Goal: Information Seeking & Learning: Learn about a topic

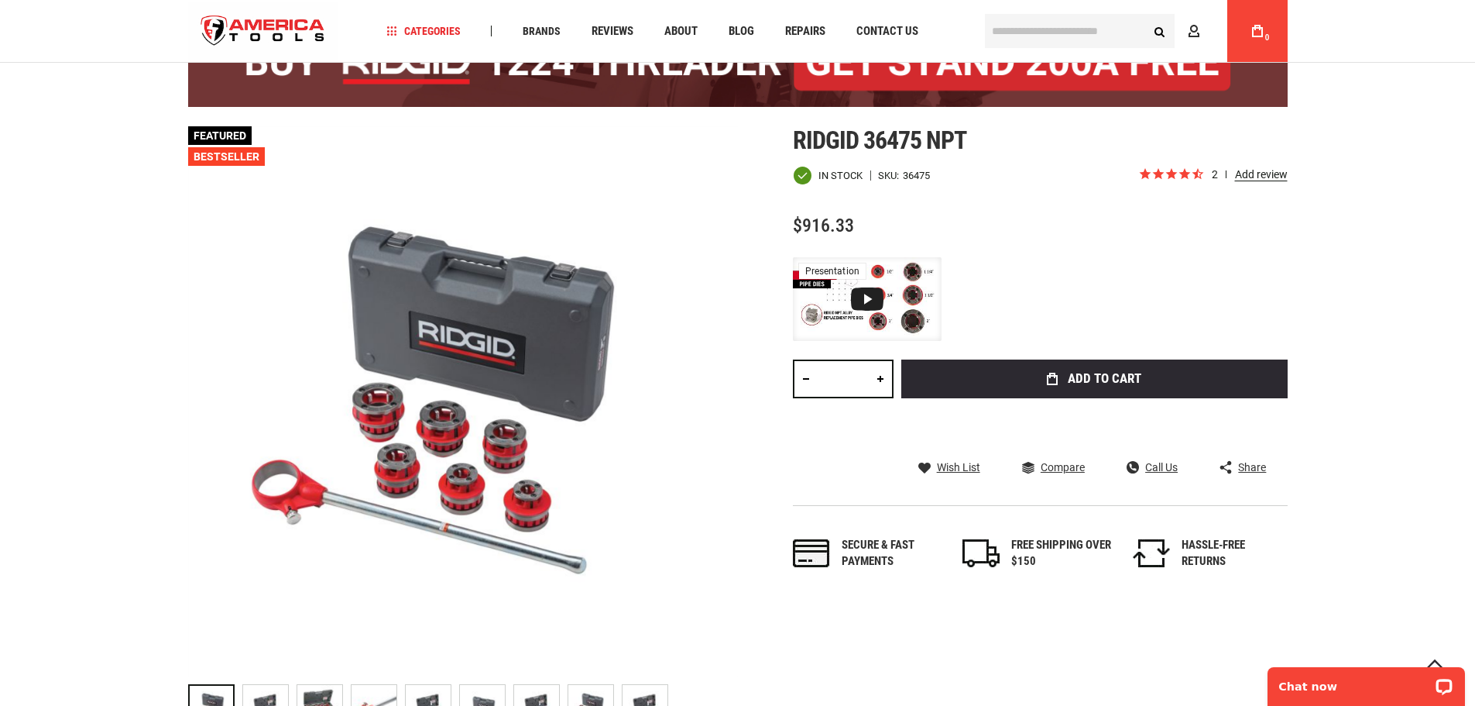
scroll to position [155, 0]
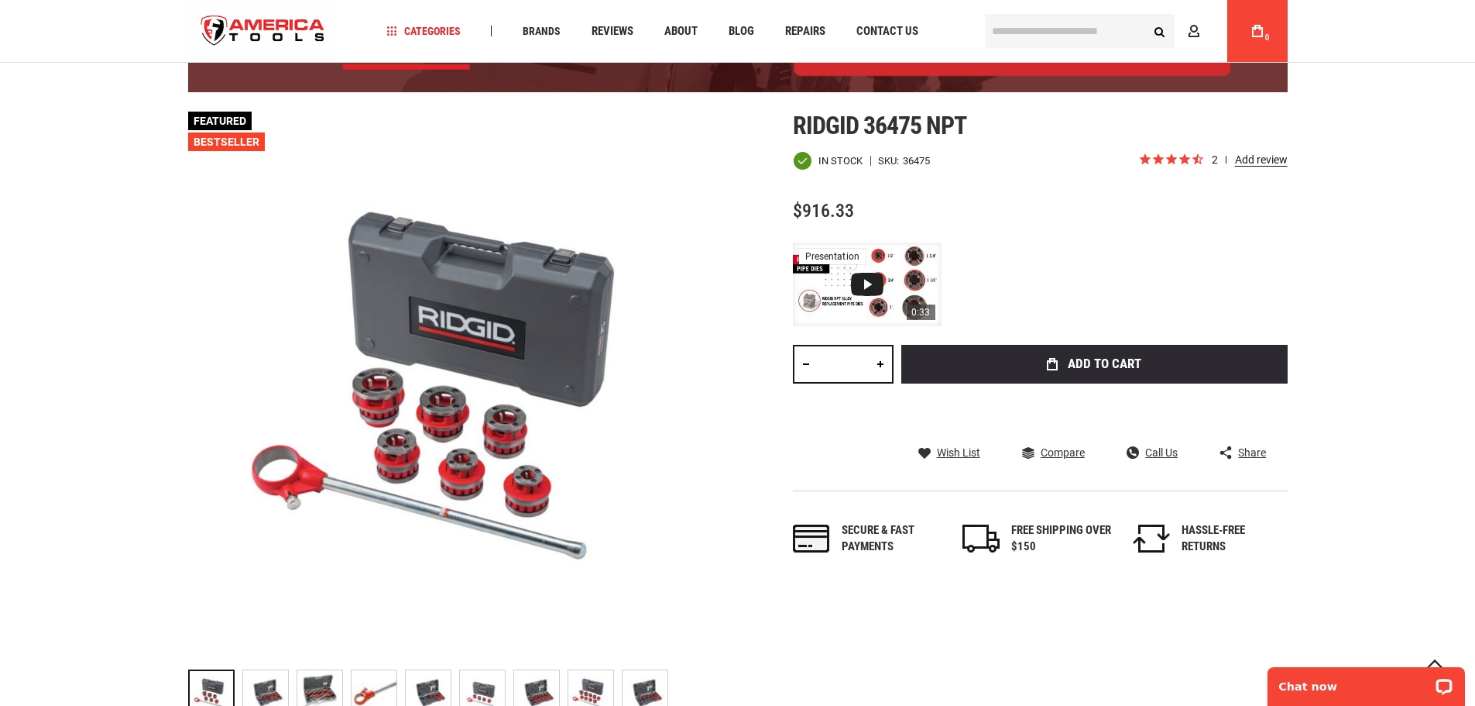
click at [847, 302] on div "0:33 presentation" at bounding box center [867, 284] width 149 height 84
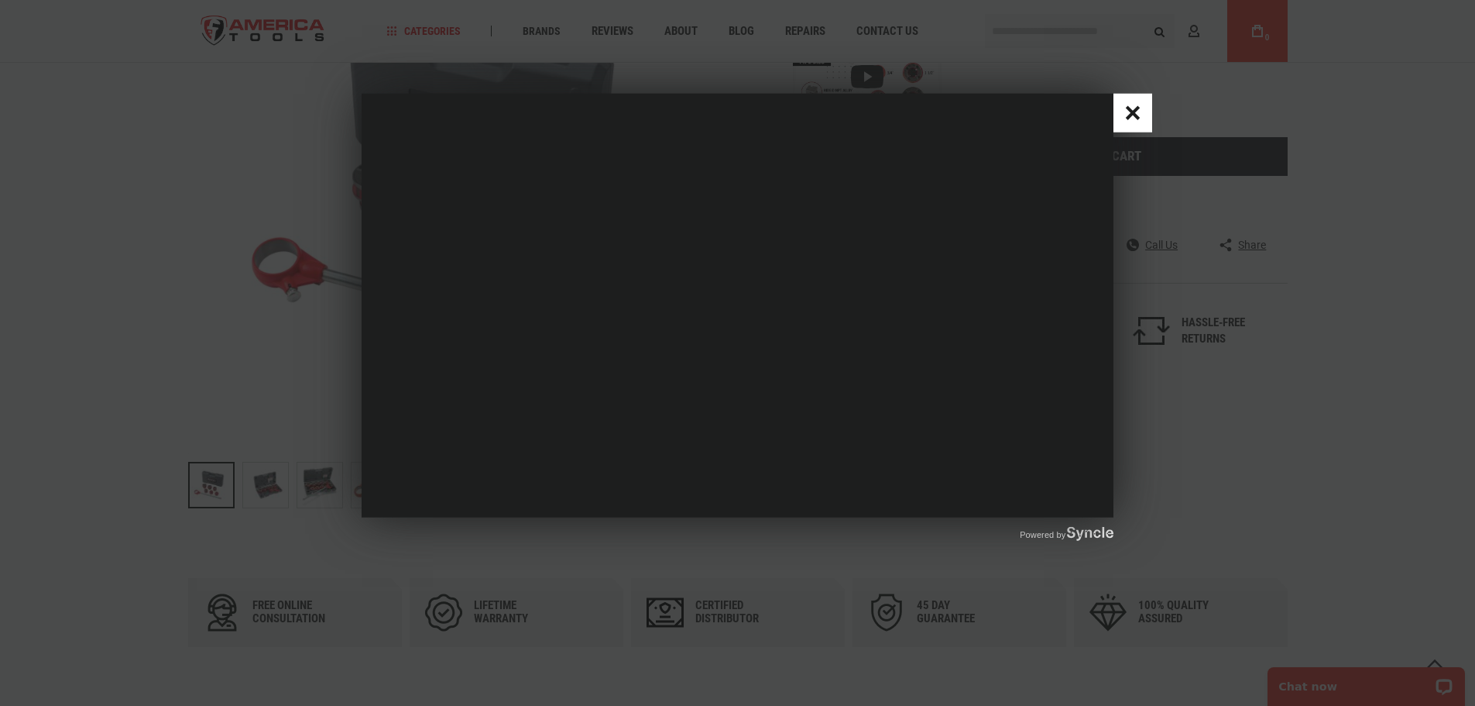
scroll to position [387, 0]
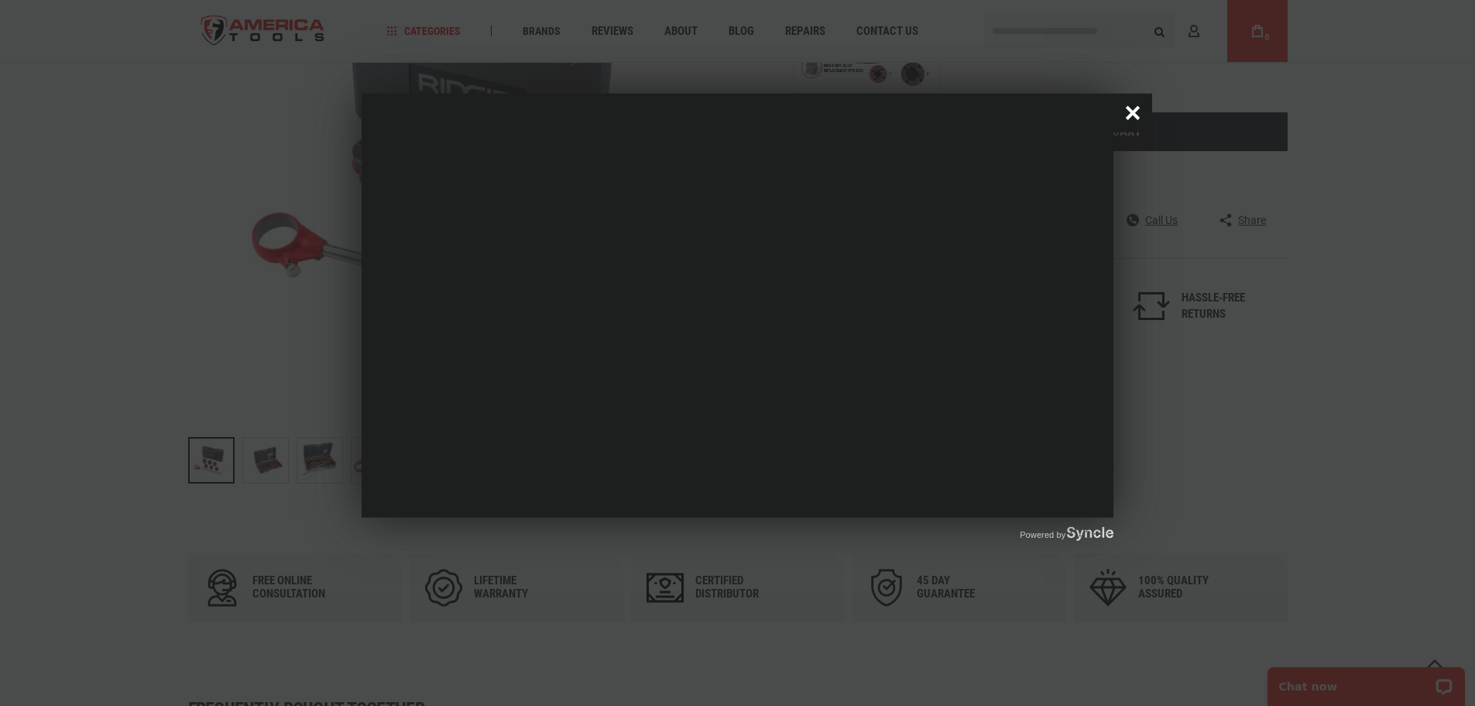
drag, startPoint x: 1134, startPoint y: 107, endPoint x: 1122, endPoint y: 111, distance: 12.2
click at [1134, 108] on button "Close popup window" at bounding box center [1133, 113] width 39 height 39
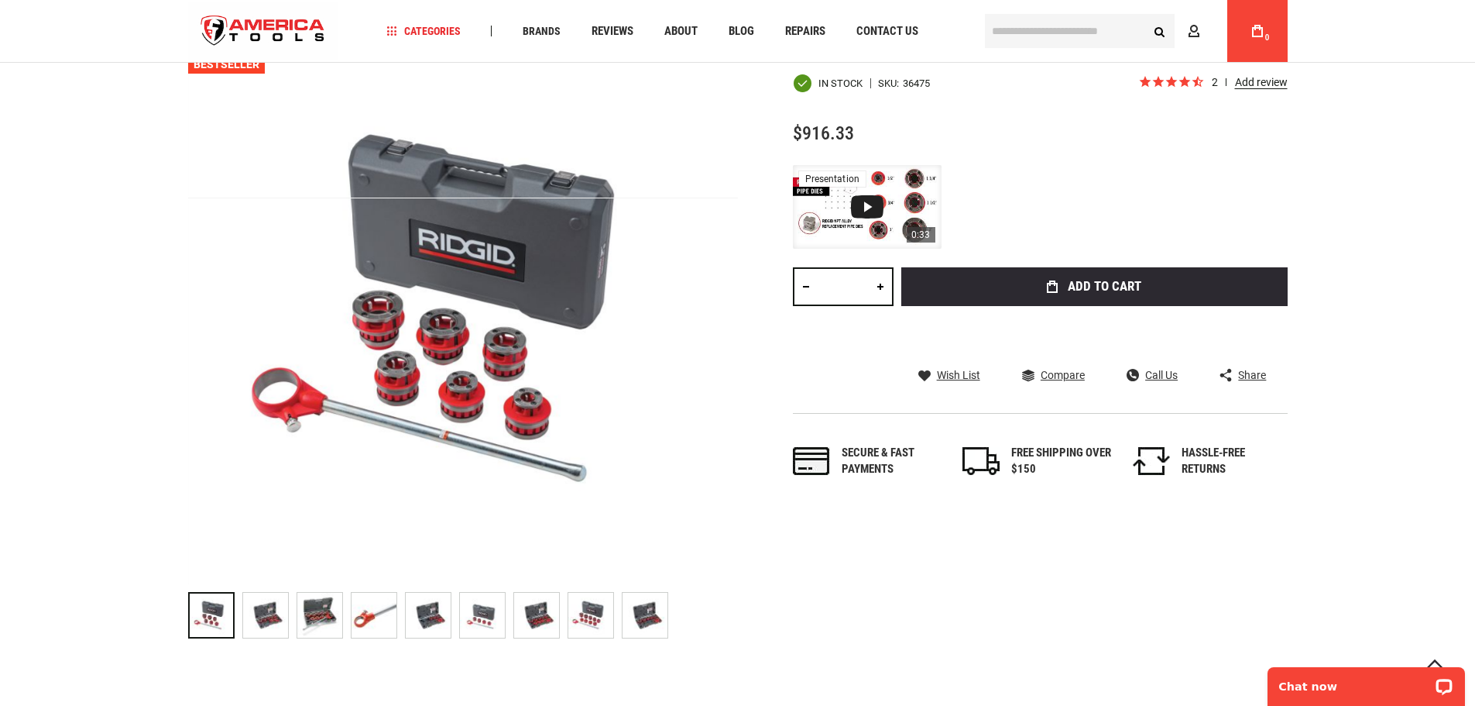
scroll to position [155, 0]
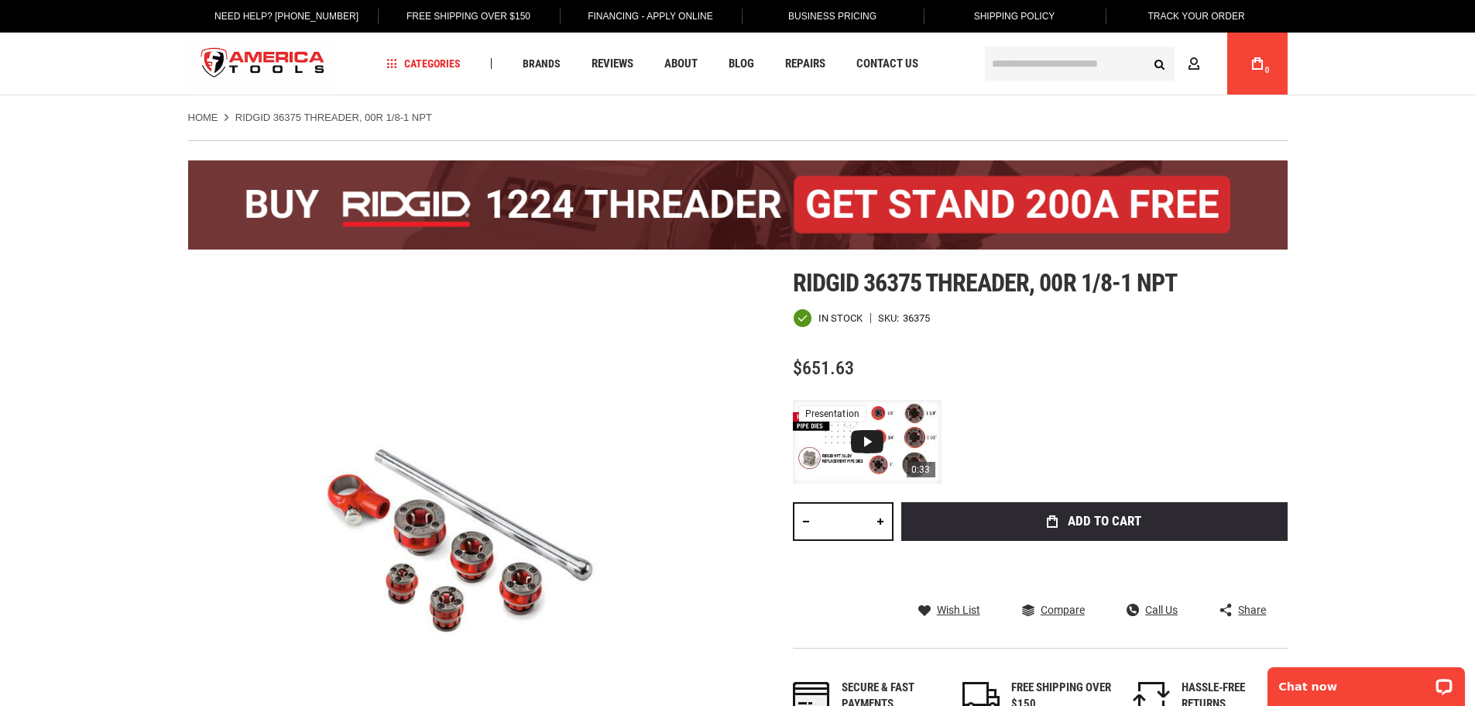
click at [874, 438] on div "Video 1: RIDGID 12-R Exposed Ratchet Threader Set – E-commerce" at bounding box center [867, 441] width 33 height 23
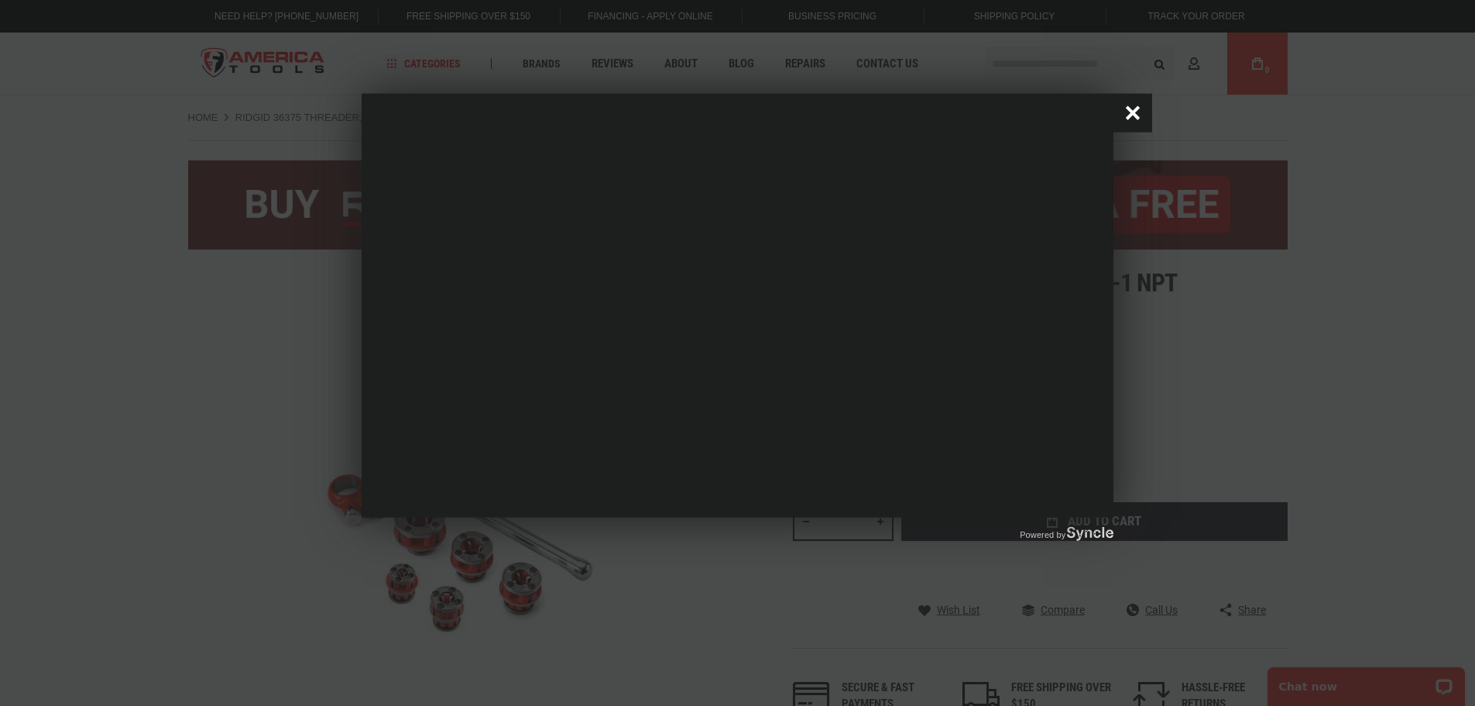
click at [1129, 107] on button "Close popup window" at bounding box center [1133, 113] width 39 height 39
